Goal: Task Accomplishment & Management: Manage account settings

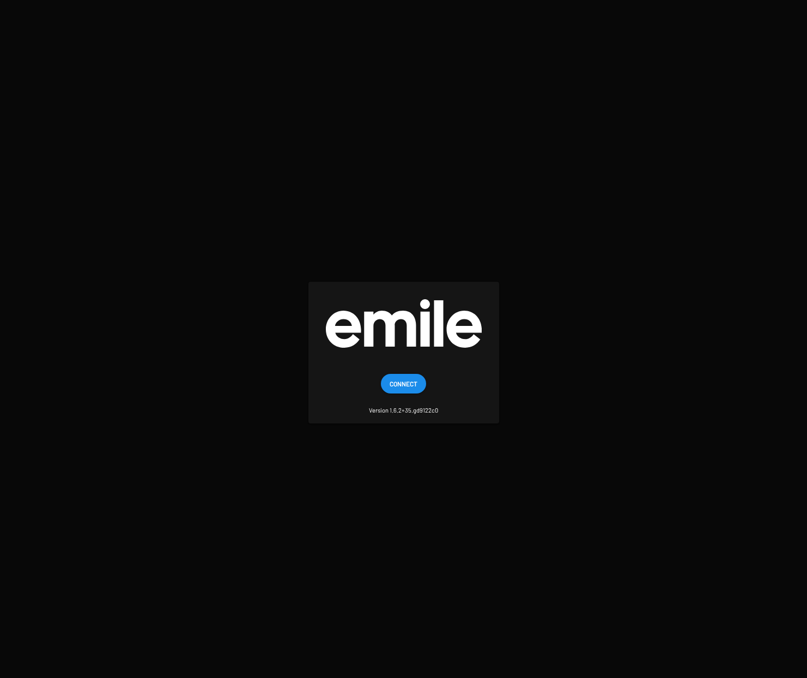
click at [405, 383] on span "Connect" at bounding box center [403, 384] width 28 height 20
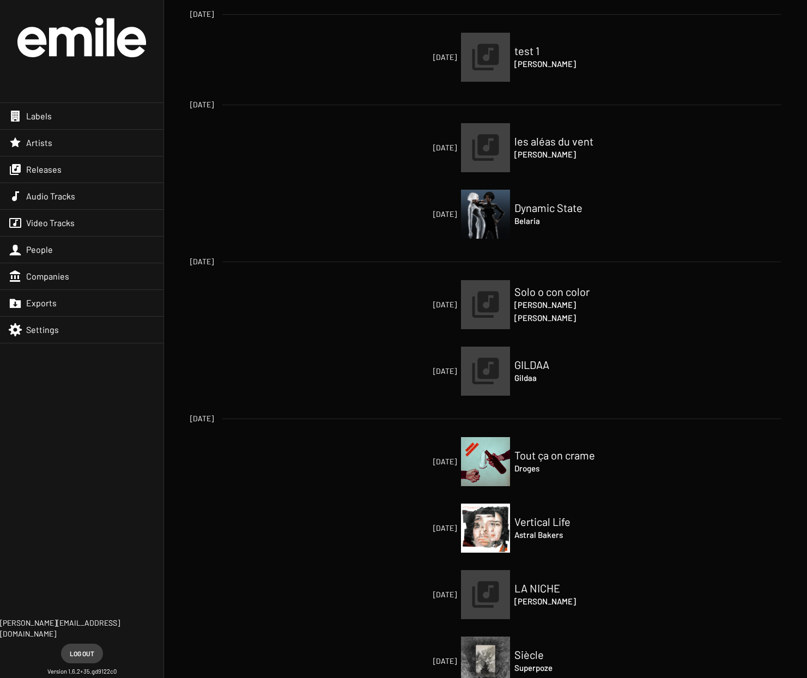
click at [69, 172] on div "Releases" at bounding box center [81, 169] width 163 height 26
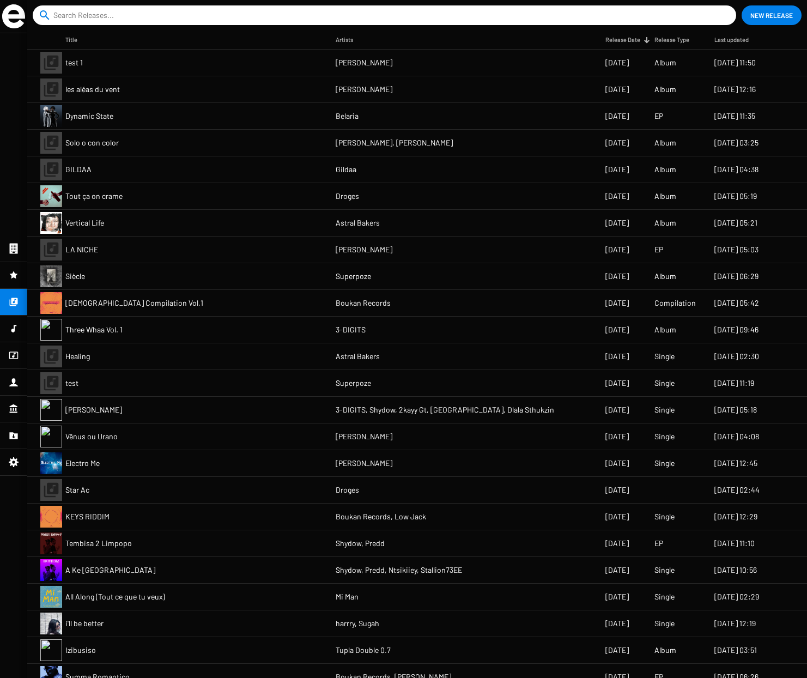
click at [127, 205] on mat-cell "Tout ça on crame" at bounding box center [200, 196] width 270 height 26
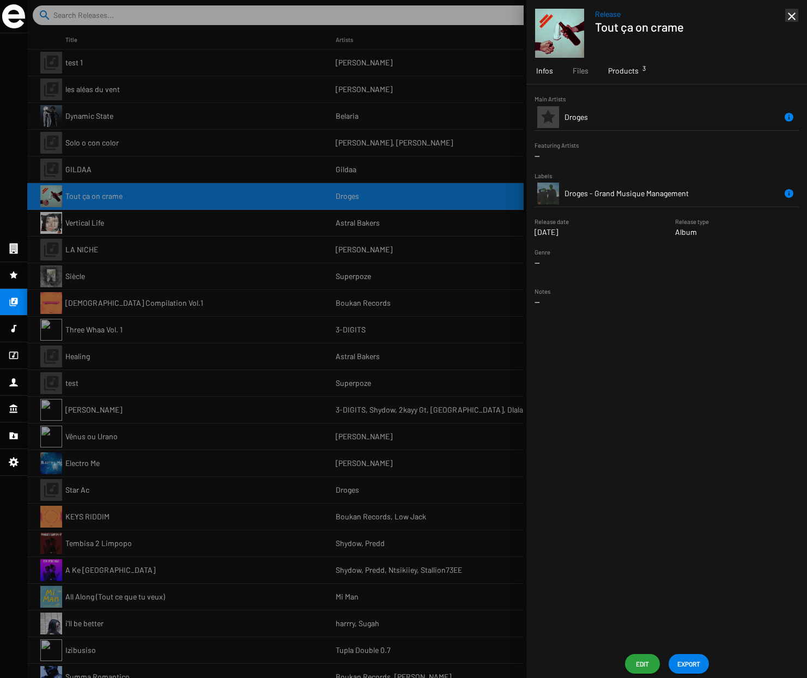
click at [629, 68] on span "Products 3" at bounding box center [623, 70] width 31 height 11
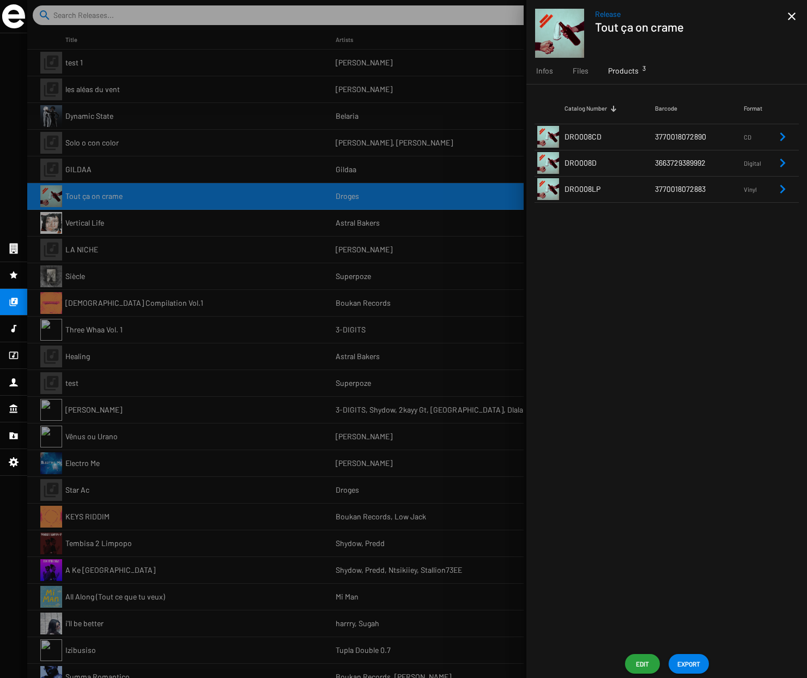
click at [594, 140] on span "DRO008CD" at bounding box center [582, 136] width 37 height 9
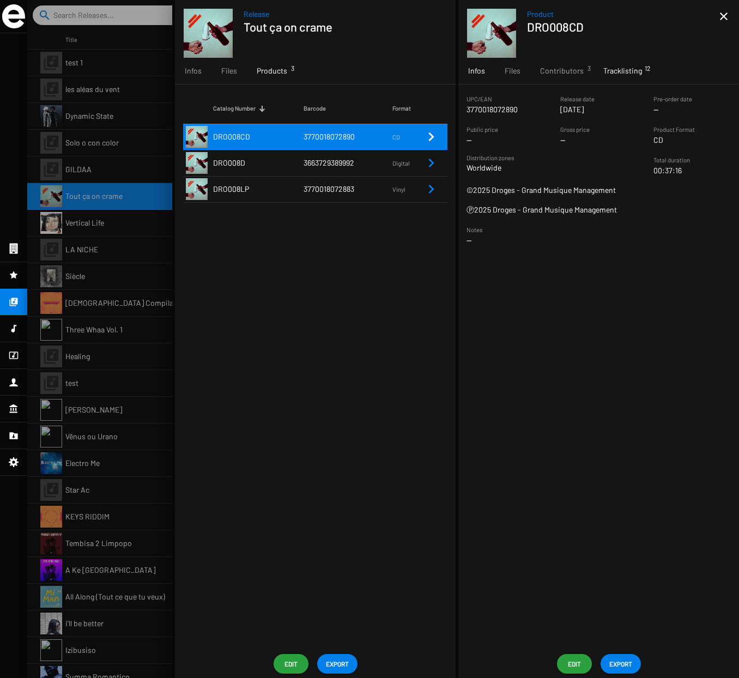
click at [617, 71] on span "Tracklisting 12" at bounding box center [622, 70] width 39 height 11
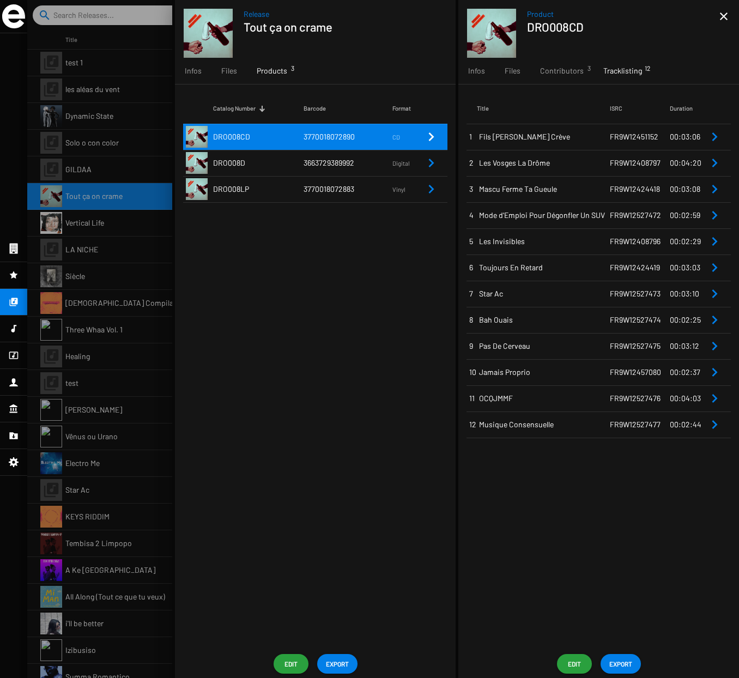
click at [573, 666] on span "Edit" at bounding box center [573, 664] width 17 height 20
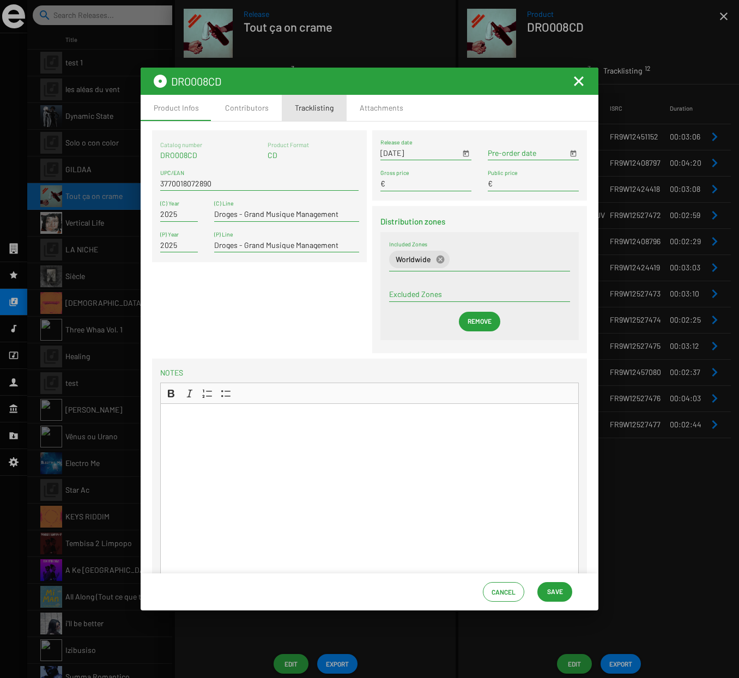
click at [305, 107] on div "Tracklisting" at bounding box center [314, 107] width 39 height 11
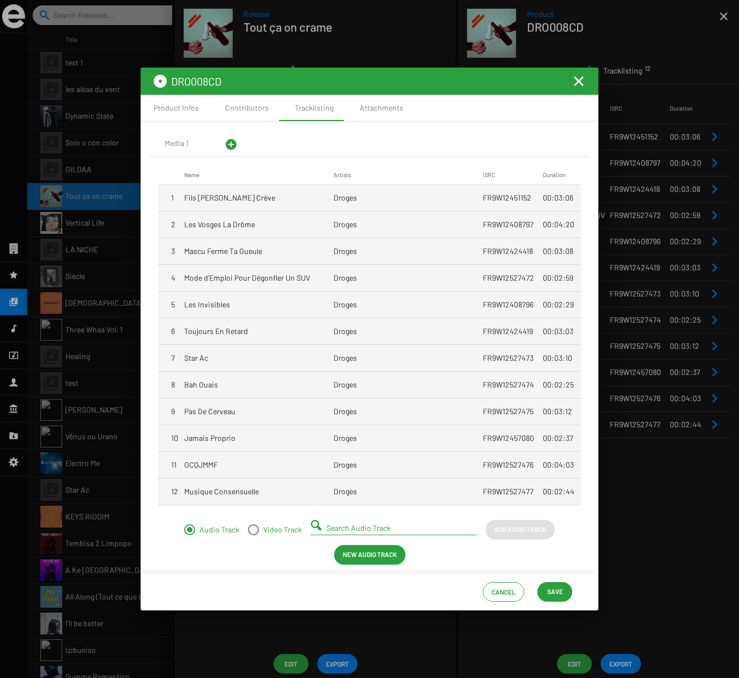
click at [275, 204] on mat-cell "Fils de Bourge Crève" at bounding box center [258, 198] width 149 height 26
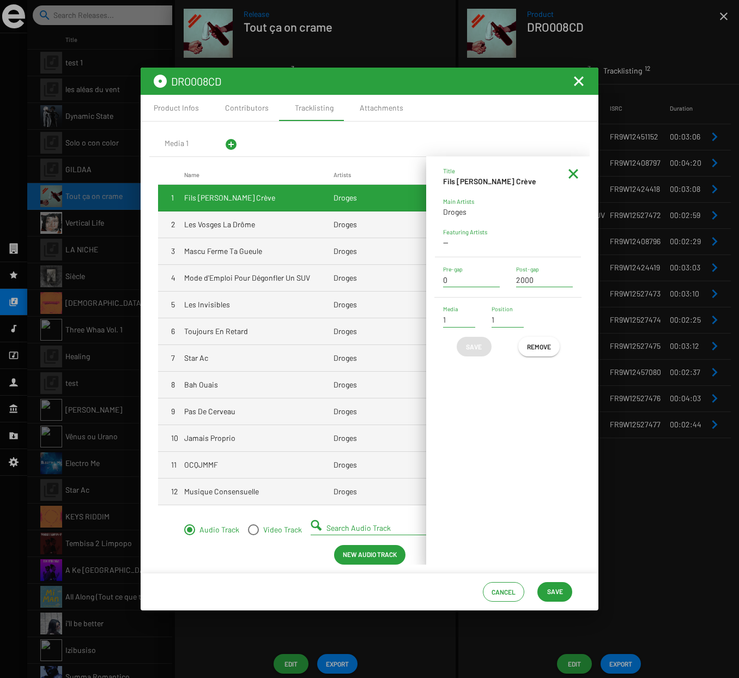
click at [280, 200] on mat-cell "Fils de Bourge Crève" at bounding box center [258, 198] width 149 height 26
click at [576, 173] on mat-icon at bounding box center [573, 173] width 13 height 13
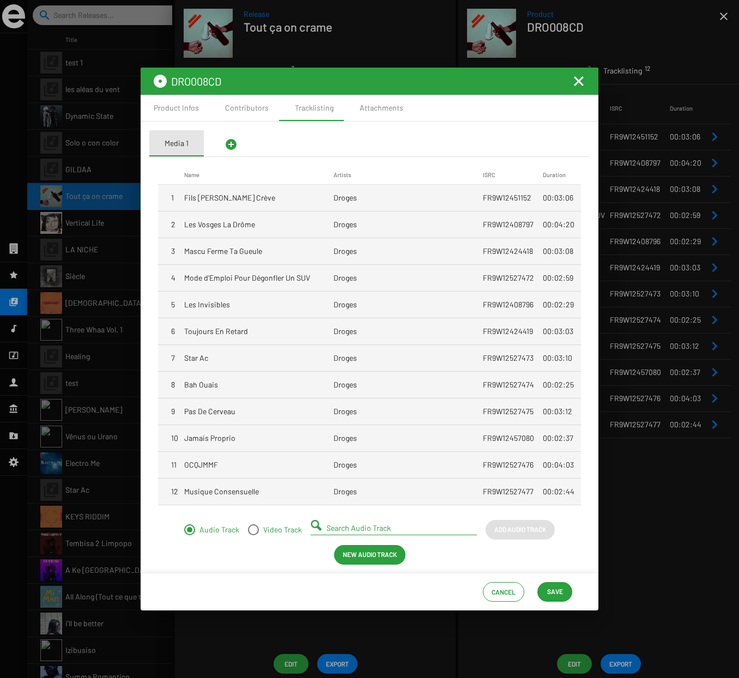
click at [180, 147] on div "Media 1" at bounding box center [177, 143] width 24 height 11
click at [181, 144] on div "Media 1" at bounding box center [177, 143] width 24 height 11
click at [575, 80] on mat-icon "Fermer la fenêtre" at bounding box center [578, 81] width 13 height 13
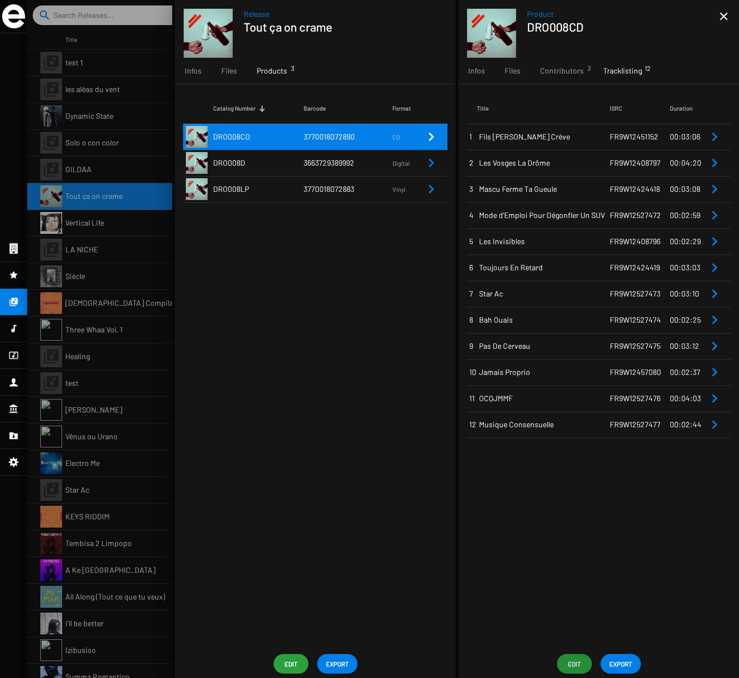
drag, startPoint x: 618, startPoint y: 71, endPoint x: 611, endPoint y: 70, distance: 7.1
click at [618, 71] on span "Tracklisting 12" at bounding box center [622, 70] width 39 height 11
click at [505, 70] on span "Files" at bounding box center [512, 70] width 16 height 11
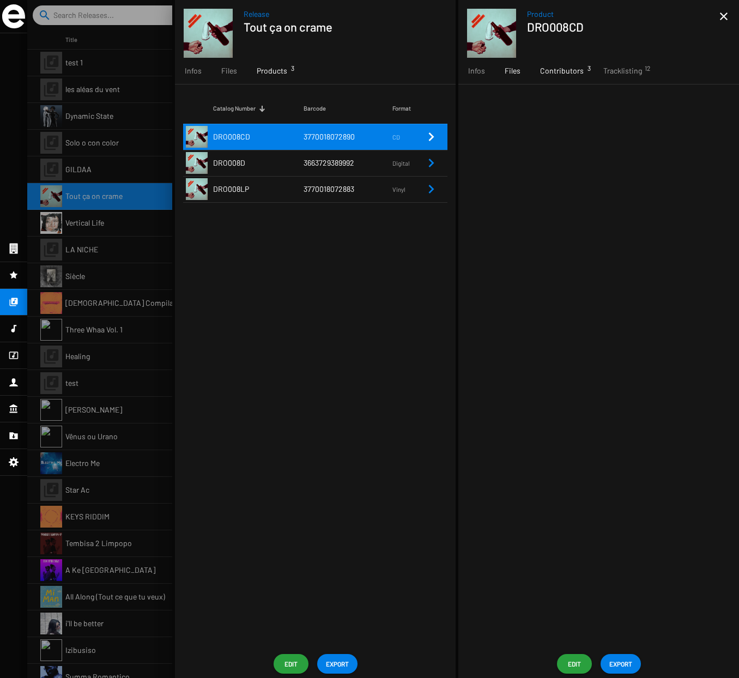
click at [569, 72] on span "Contributors 3" at bounding box center [562, 70] width 44 height 11
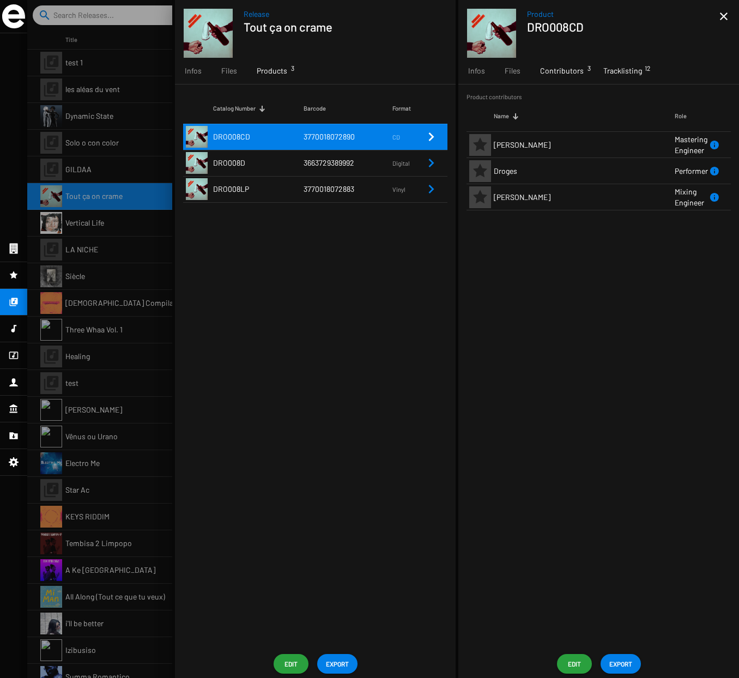
click at [621, 71] on span "Tracklisting 12" at bounding box center [622, 70] width 39 height 11
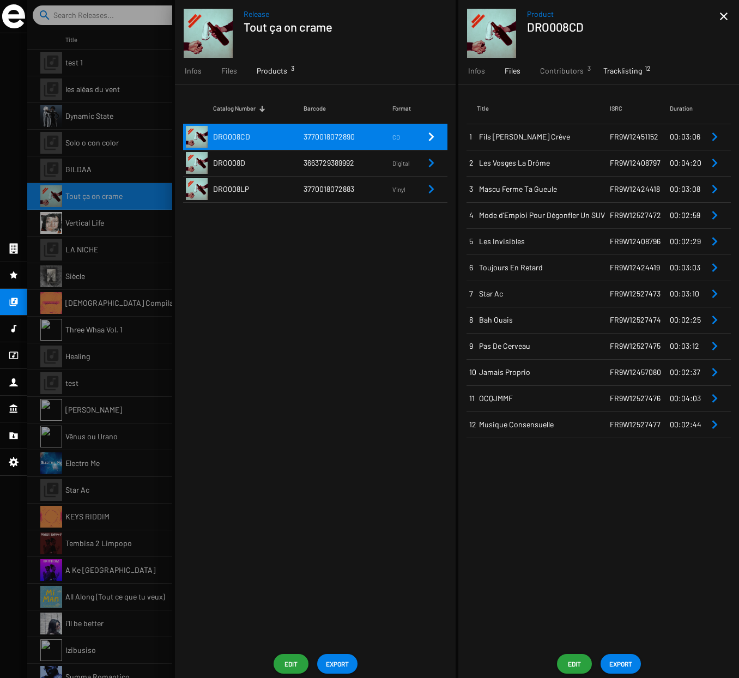
click at [512, 73] on span "Files" at bounding box center [512, 70] width 16 height 11
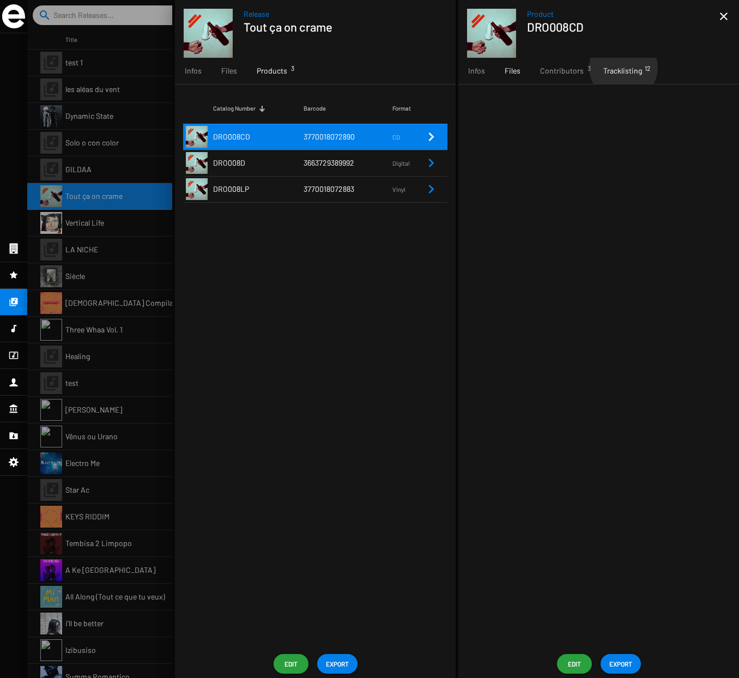
click at [621, 68] on span "Tracklisting 12" at bounding box center [622, 70] width 39 height 11
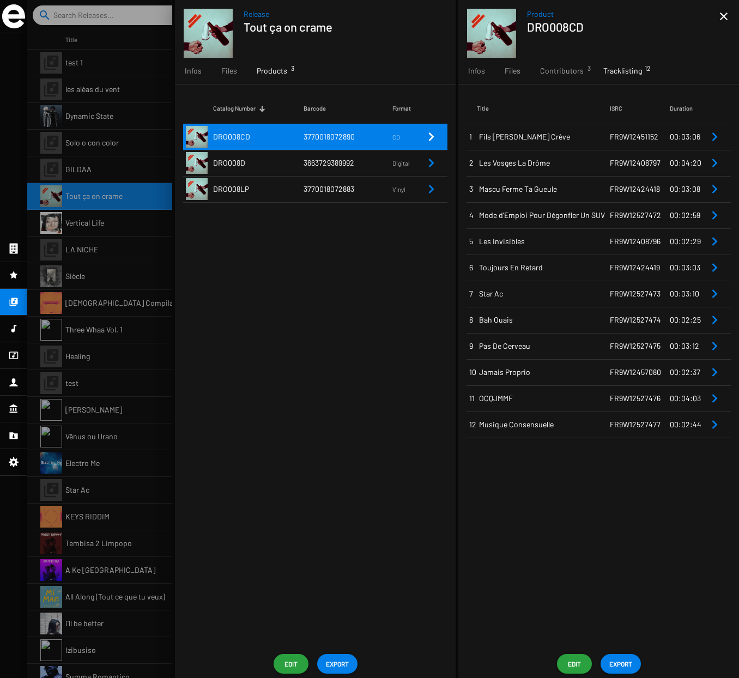
click at [574, 665] on span "Edit" at bounding box center [573, 664] width 17 height 20
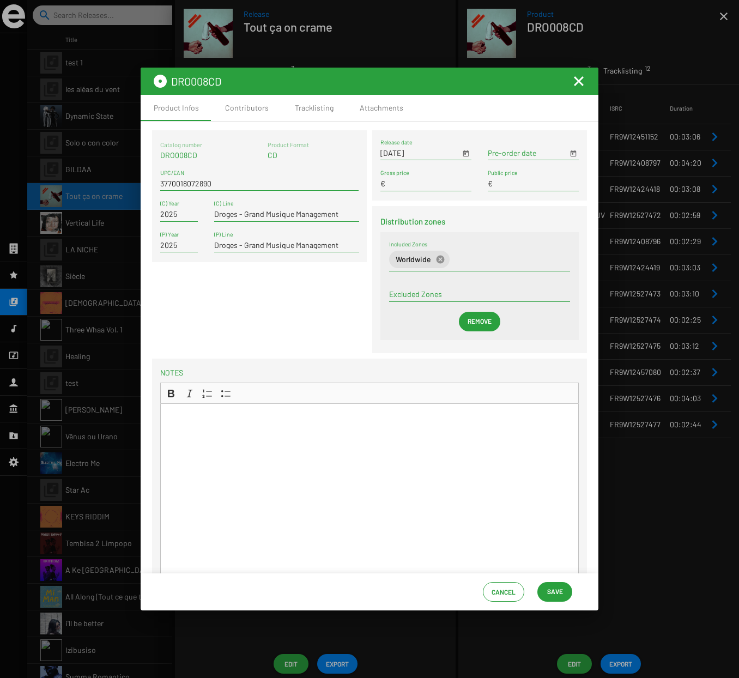
click at [583, 81] on mat-icon "Fermer la fenêtre" at bounding box center [578, 81] width 13 height 13
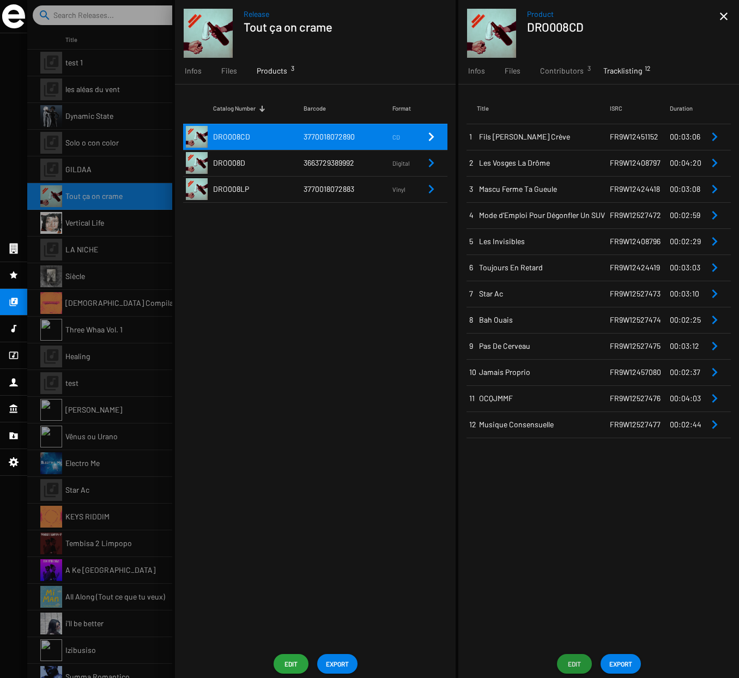
click at [245, 192] on span "DRO008LP" at bounding box center [231, 188] width 36 height 9
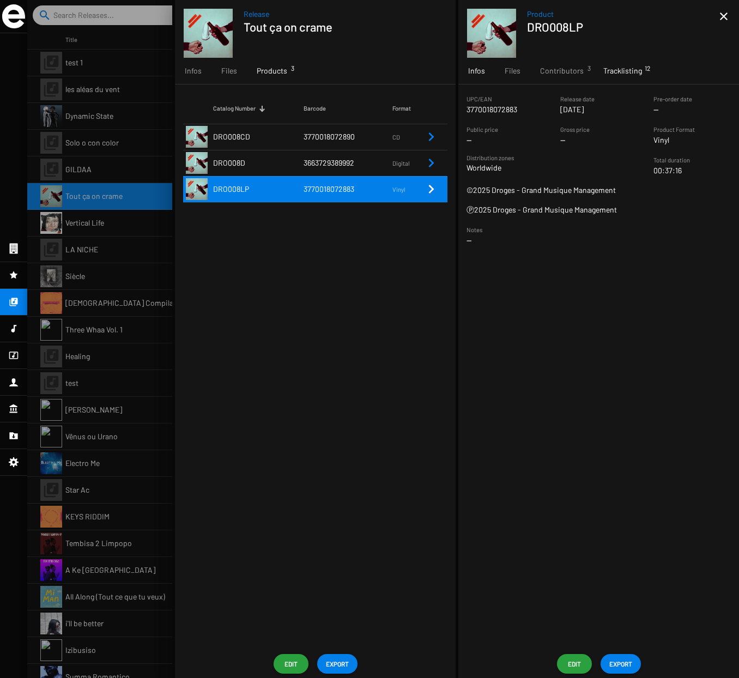
click at [625, 68] on span "Tracklisting 12" at bounding box center [622, 70] width 39 height 11
